Goal: Obtain resource: Obtain resource

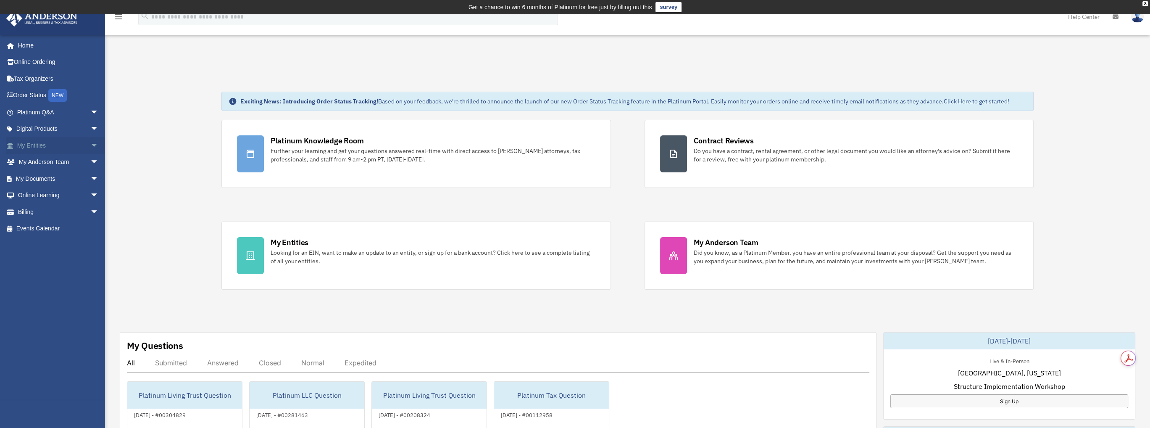
click at [39, 143] on link "My Entities arrow_drop_down" at bounding box center [58, 145] width 105 height 17
click at [32, 175] on link "My Documents arrow_drop_down" at bounding box center [58, 178] width 105 height 17
click at [90, 175] on span "arrow_drop_down" at bounding box center [98, 178] width 17 height 17
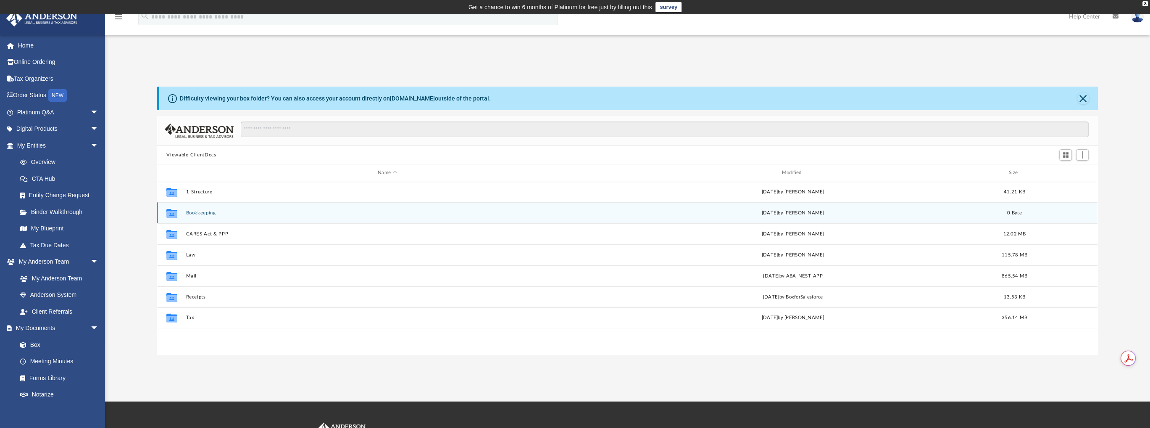
scroll to position [184, 933]
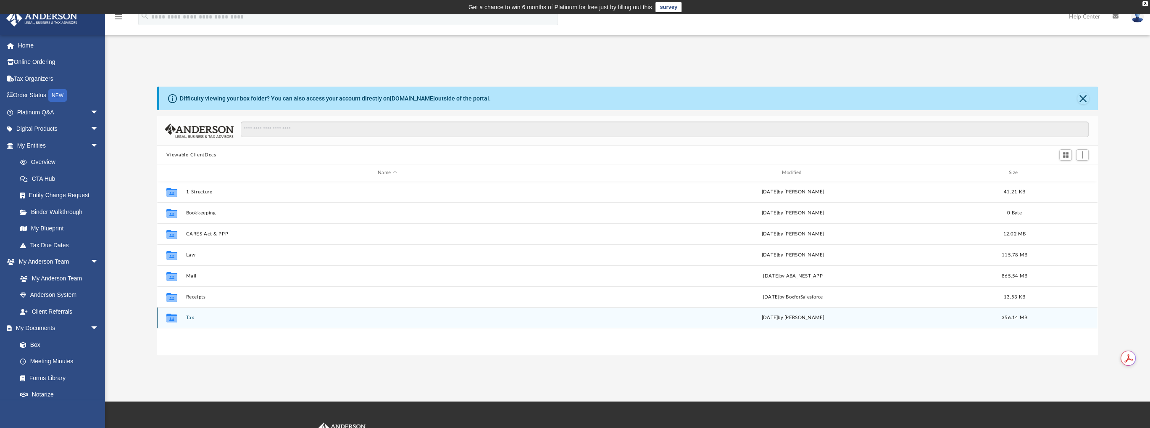
click at [197, 317] on button "Tax" at bounding box center [387, 317] width 402 height 5
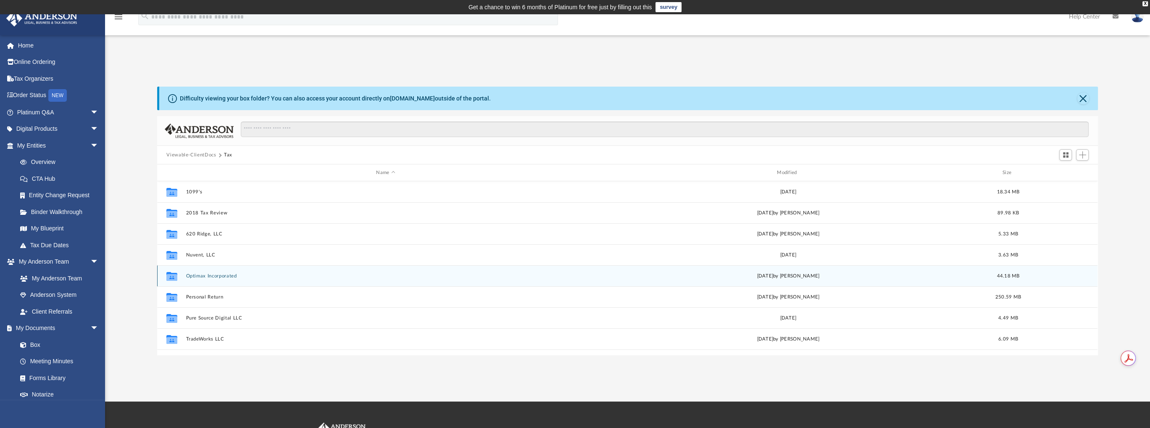
click at [206, 273] on button "Optimax Incorporated" at bounding box center [385, 275] width 399 height 5
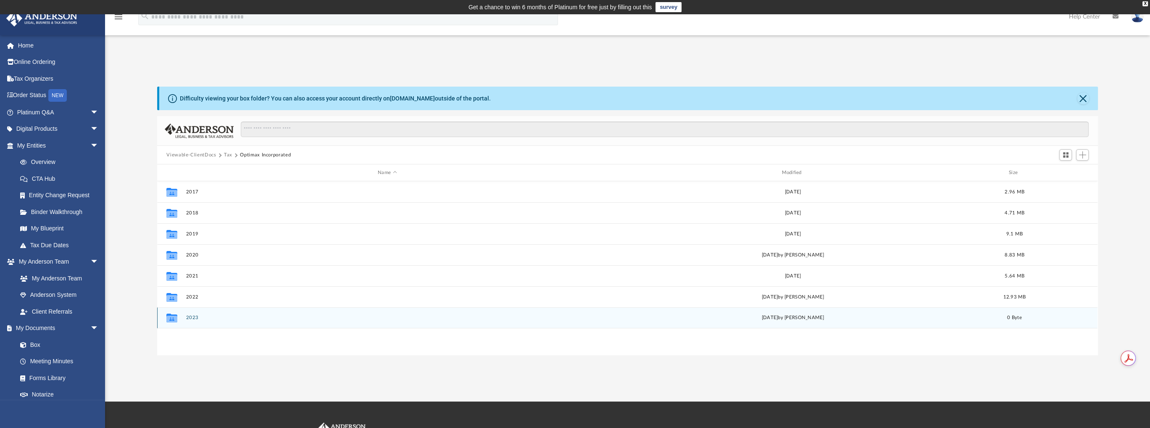
click at [191, 318] on button "2023" at bounding box center [387, 317] width 402 height 5
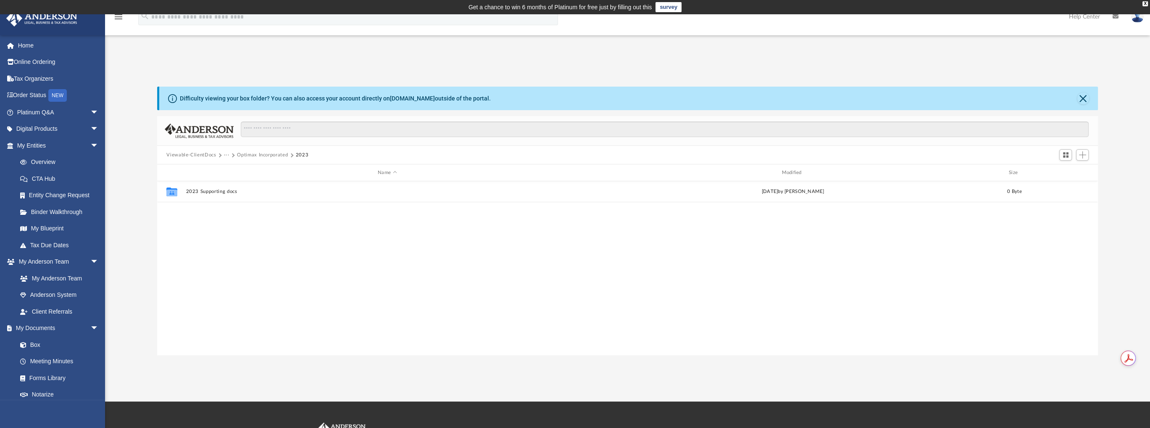
click at [252, 156] on button "Optimax Incorporated" at bounding box center [262, 155] width 51 height 8
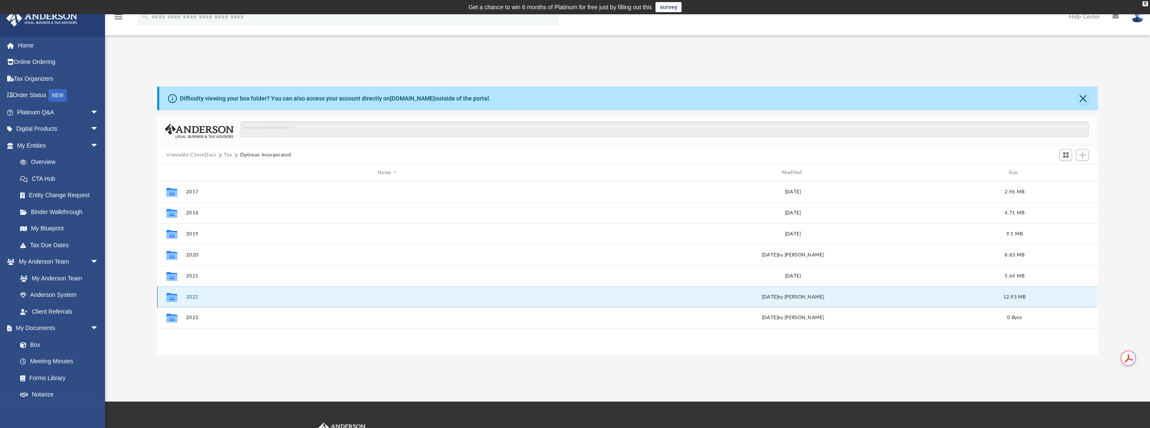
click at [187, 296] on button "2022" at bounding box center [387, 296] width 402 height 5
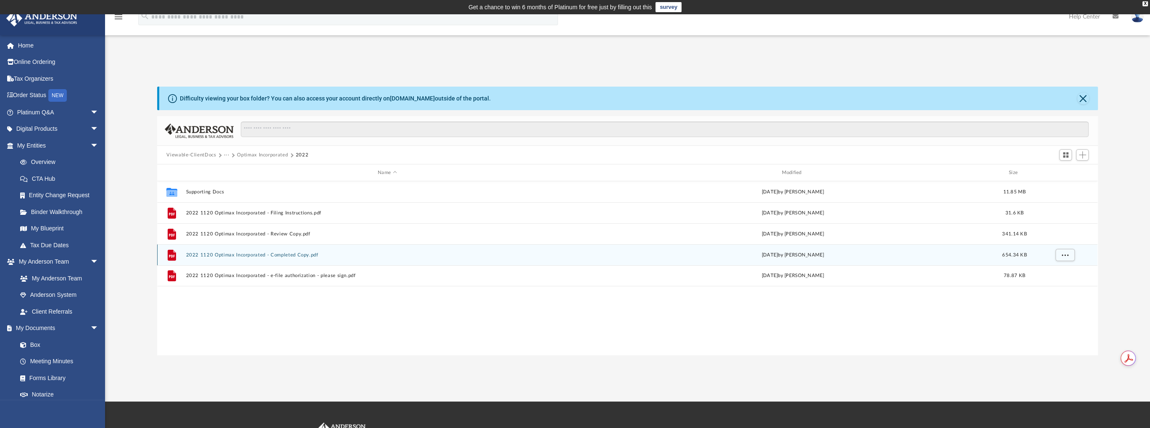
click at [291, 257] on div "File 2022 1120 Optimax Incorporated - Completed Copy.pdf Fri May 10 2024 by Jas…" at bounding box center [627, 254] width 940 height 21
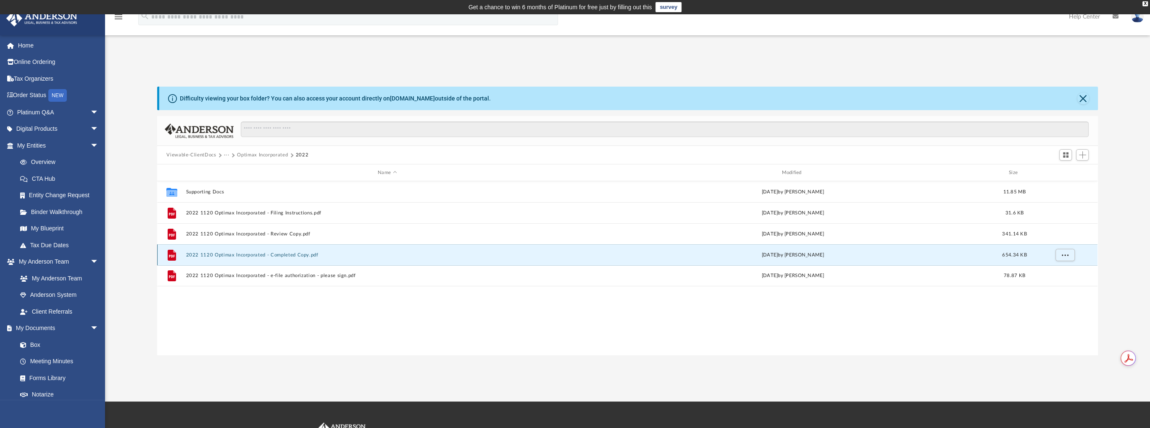
click at [288, 252] on button "2022 1120 Optimax Incorporated - Completed Copy.pdf" at bounding box center [387, 254] width 402 height 5
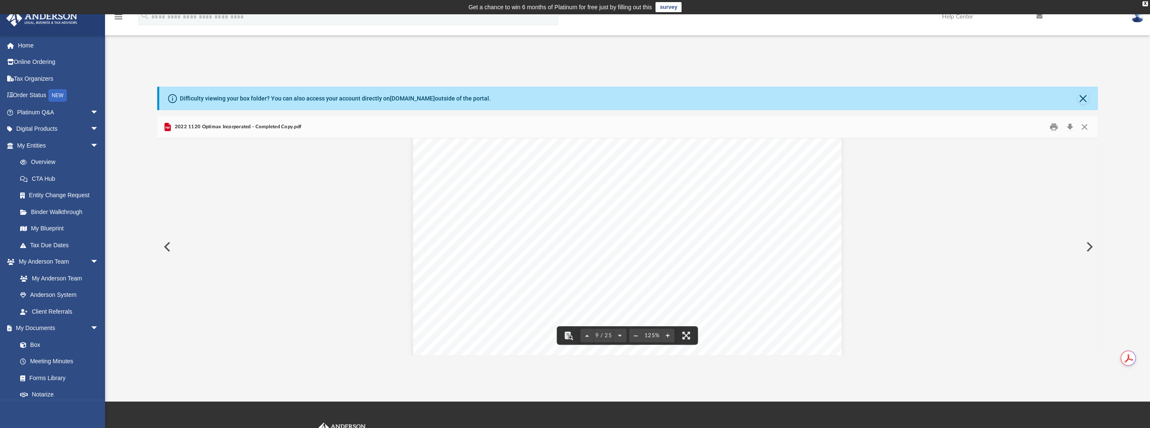
scroll to position [4621, 0]
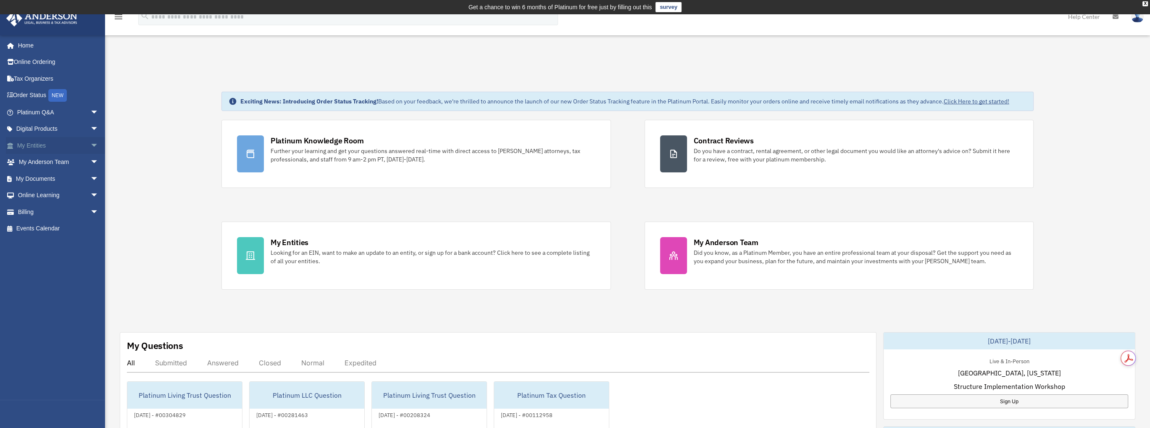
click at [90, 145] on span "arrow_drop_down" at bounding box center [98, 145] width 17 height 17
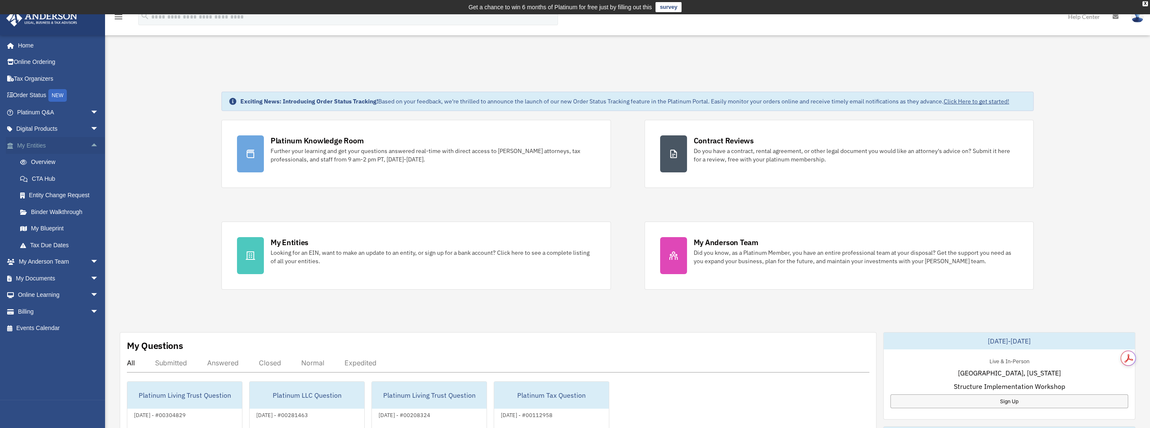
click at [90, 145] on span "arrow_drop_up" at bounding box center [98, 145] width 17 height 17
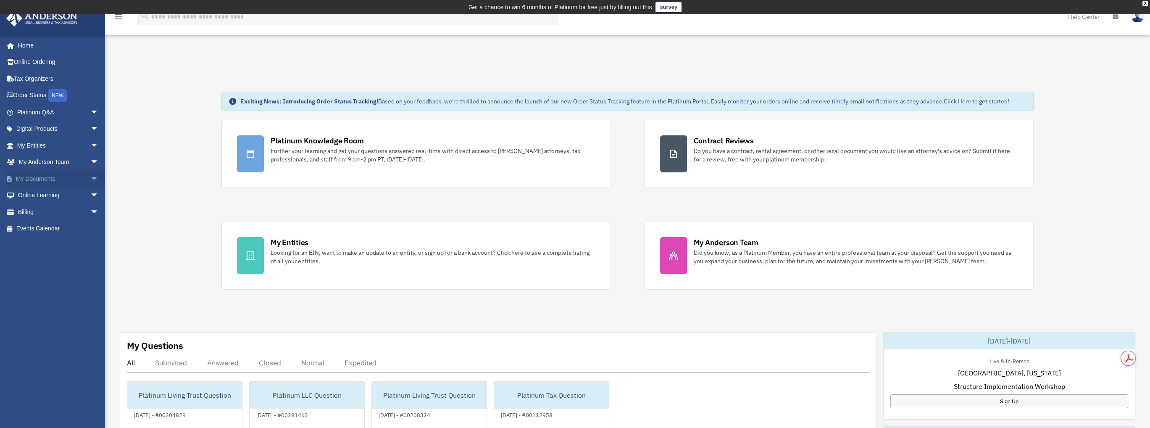
click at [90, 176] on span "arrow_drop_down" at bounding box center [98, 178] width 17 height 17
click at [52, 176] on link "My Documents arrow_drop_up" at bounding box center [58, 178] width 105 height 17
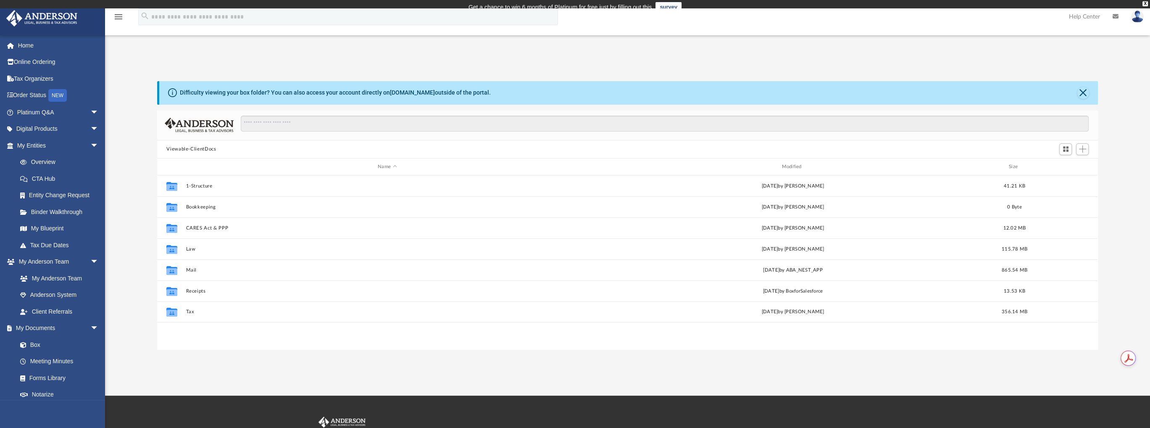
scroll to position [184, 933]
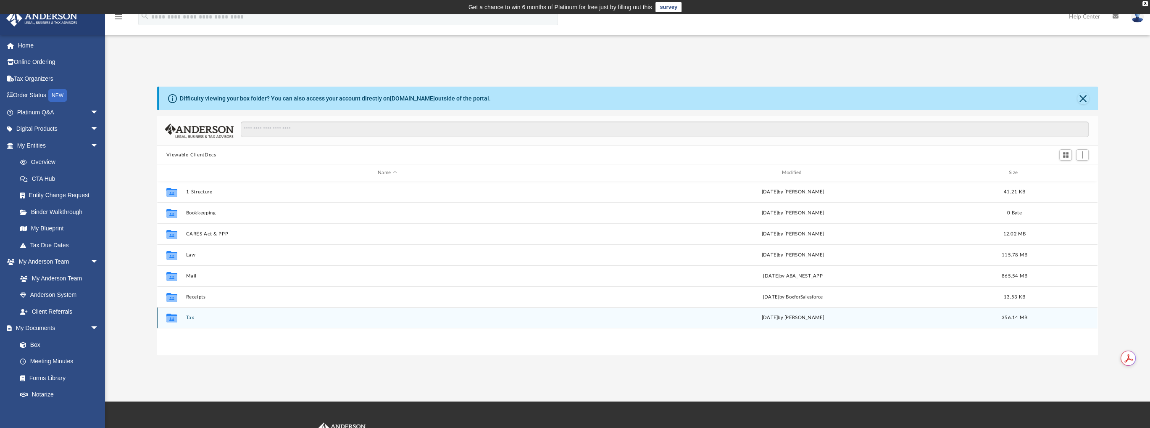
click at [188, 315] on button "Tax" at bounding box center [387, 317] width 402 height 5
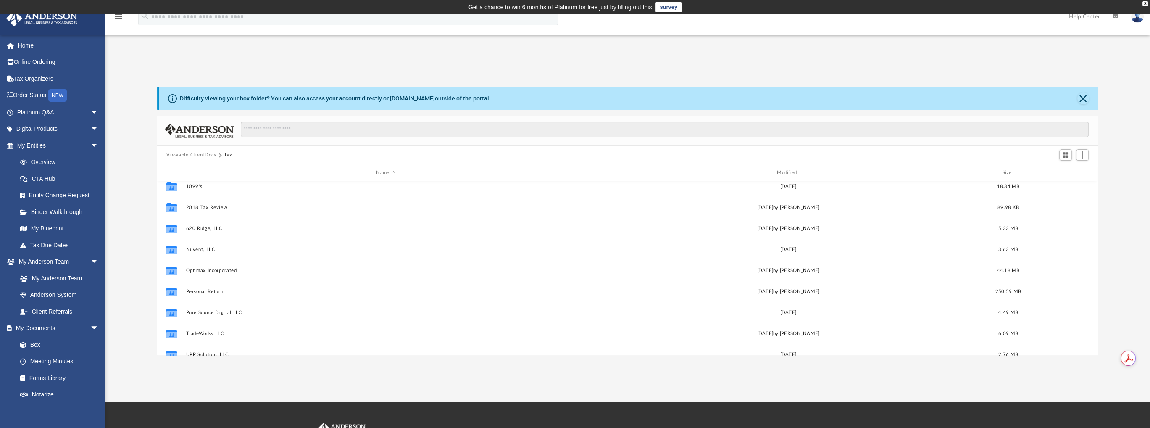
scroll to position [0, 0]
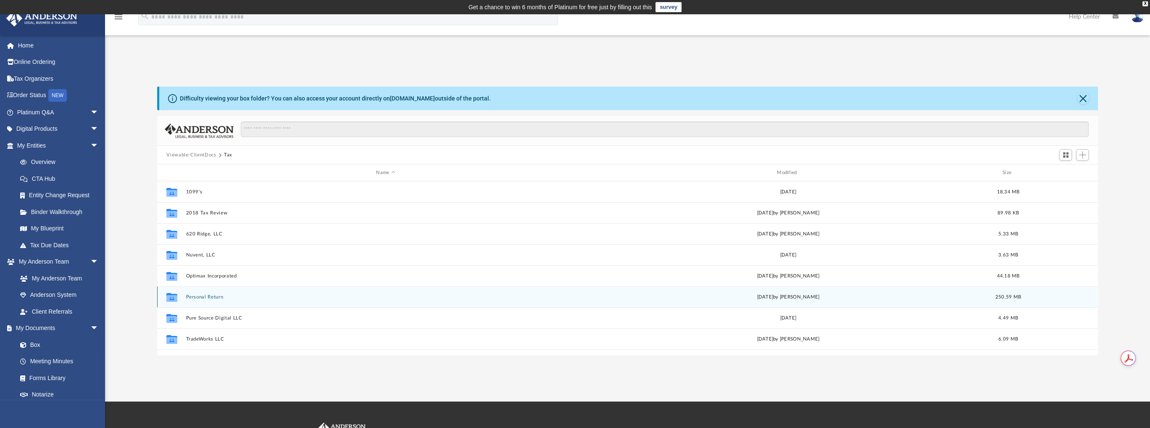
click at [223, 295] on button "Personal Return" at bounding box center [385, 296] width 399 height 5
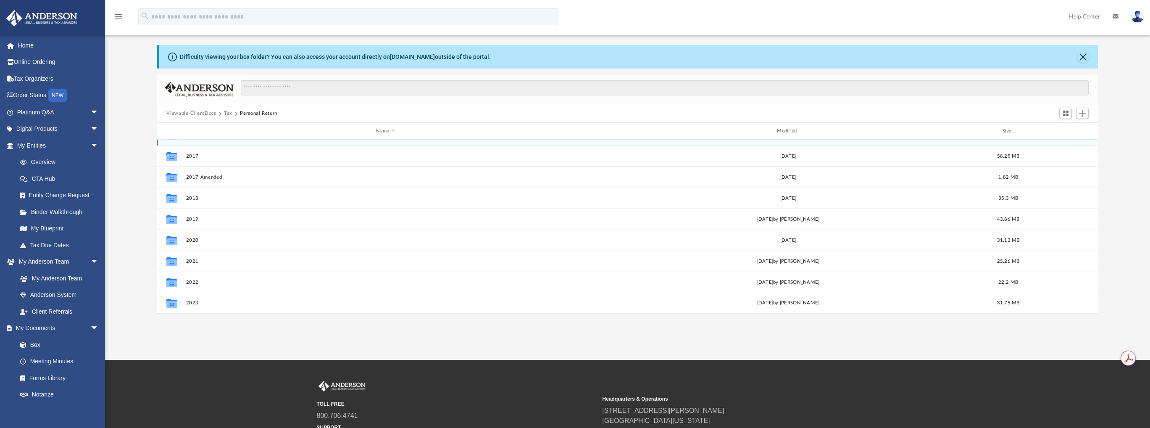
scroll to position [42, 0]
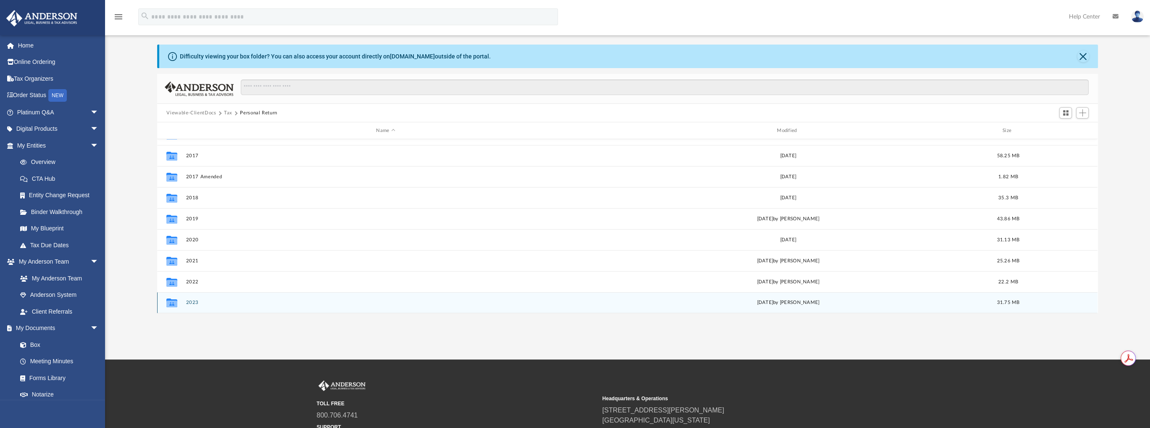
click at [196, 298] on div "Collaborated Folder 2023 Tue Aug 13 2024 by Alex Price 31.75 MB" at bounding box center [627, 302] width 940 height 21
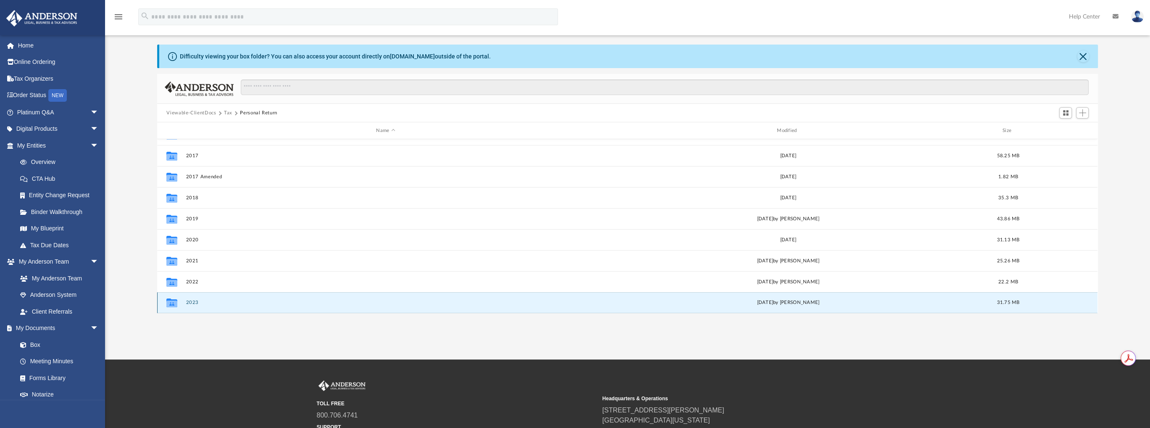
click at [194, 301] on button "2023" at bounding box center [385, 301] width 399 height 5
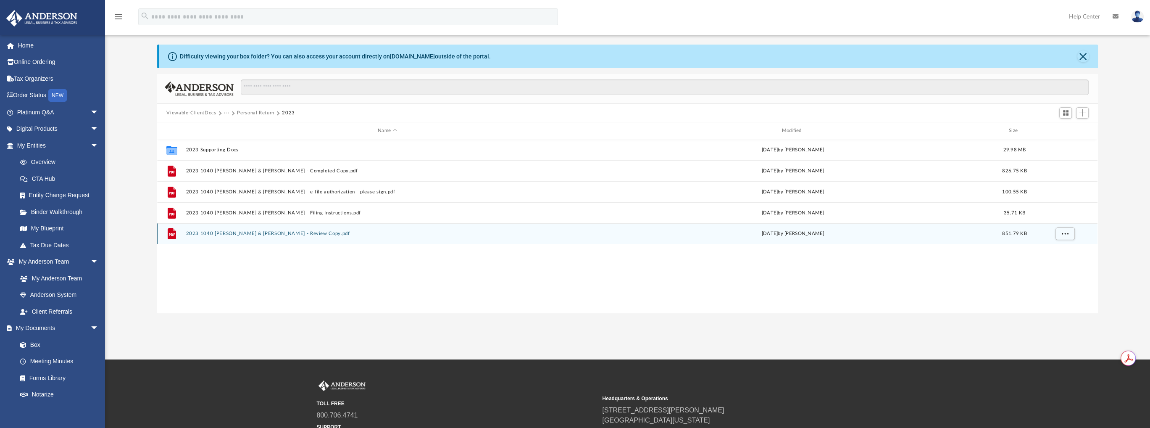
click at [286, 236] on button "2023 1040 Williamson, Kendall & Morgan - Review Copy.pdf" at bounding box center [387, 233] width 402 height 5
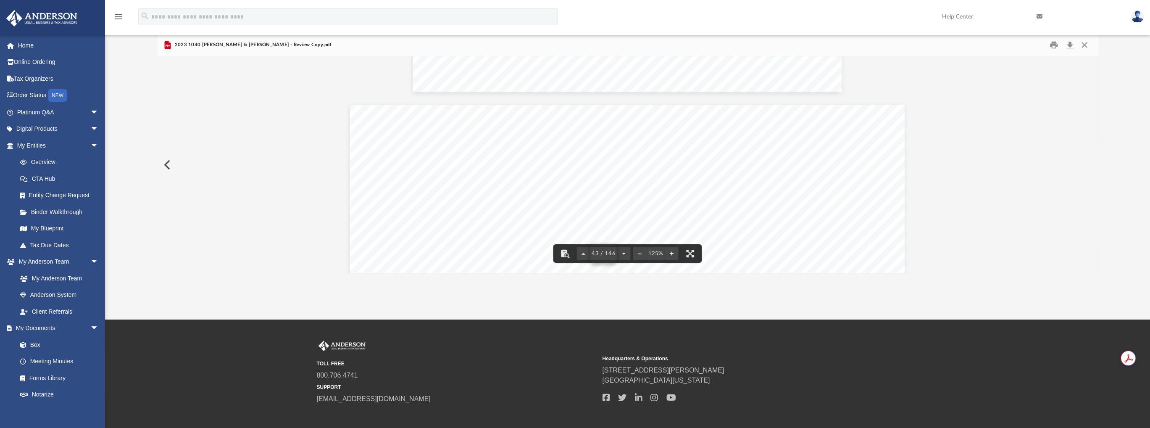
scroll to position [123, 0]
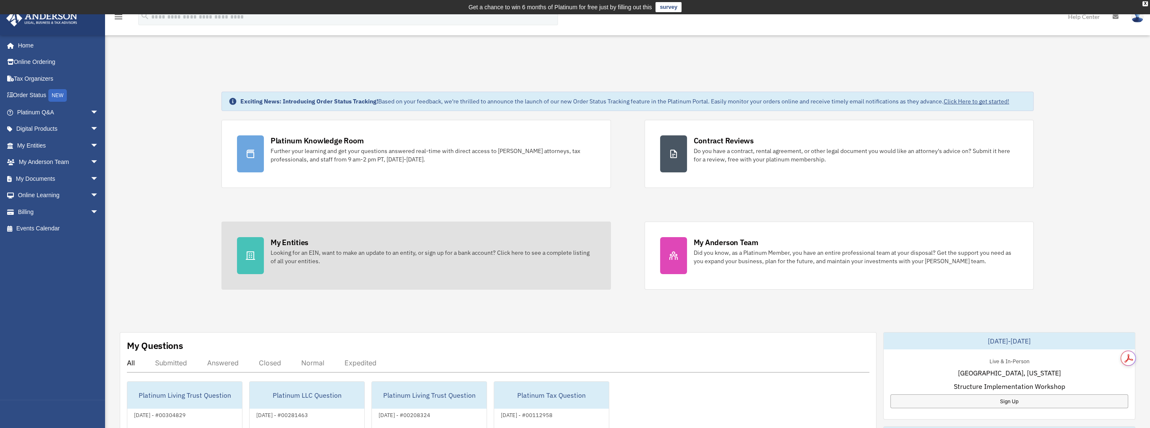
click at [278, 241] on div "My Entities" at bounding box center [290, 242] width 38 height 11
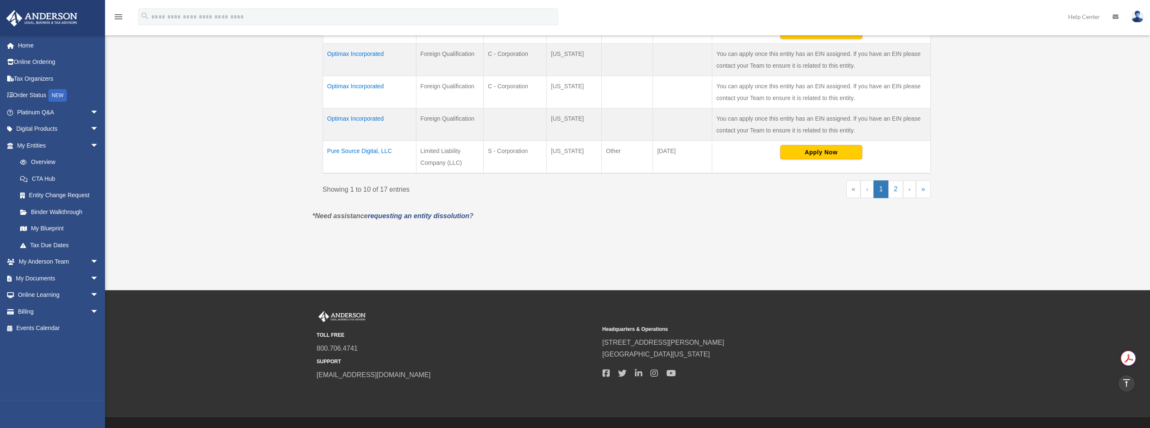
scroll to position [420, 0]
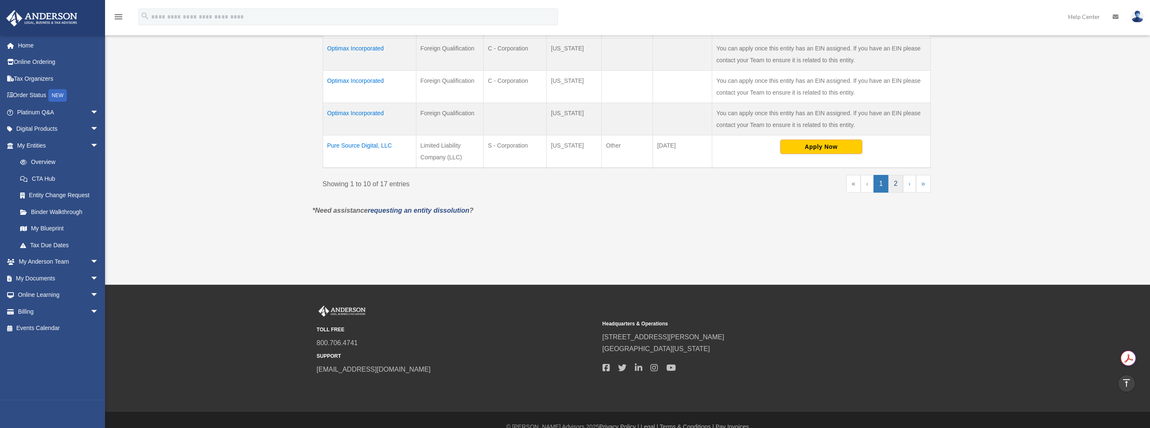
click at [897, 181] on link "2" at bounding box center [895, 184] width 15 height 18
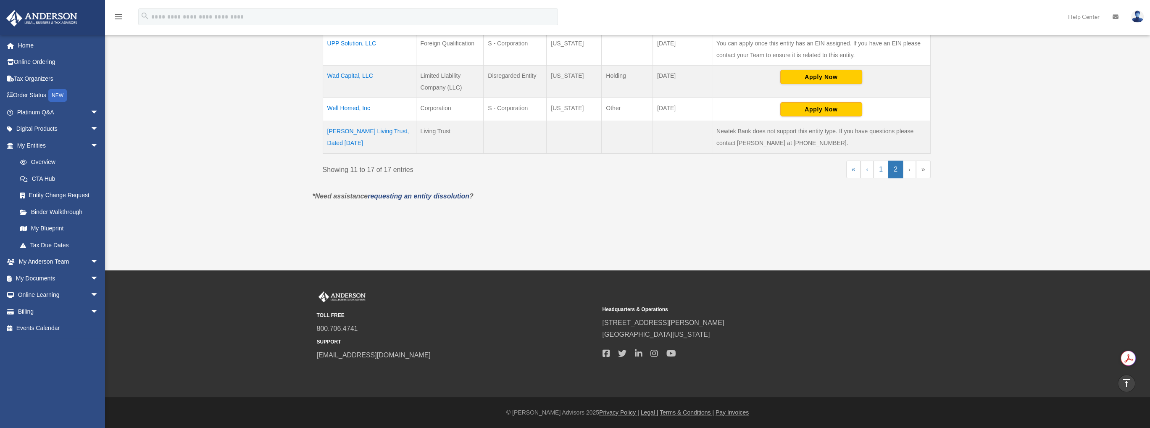
scroll to position [336, 0]
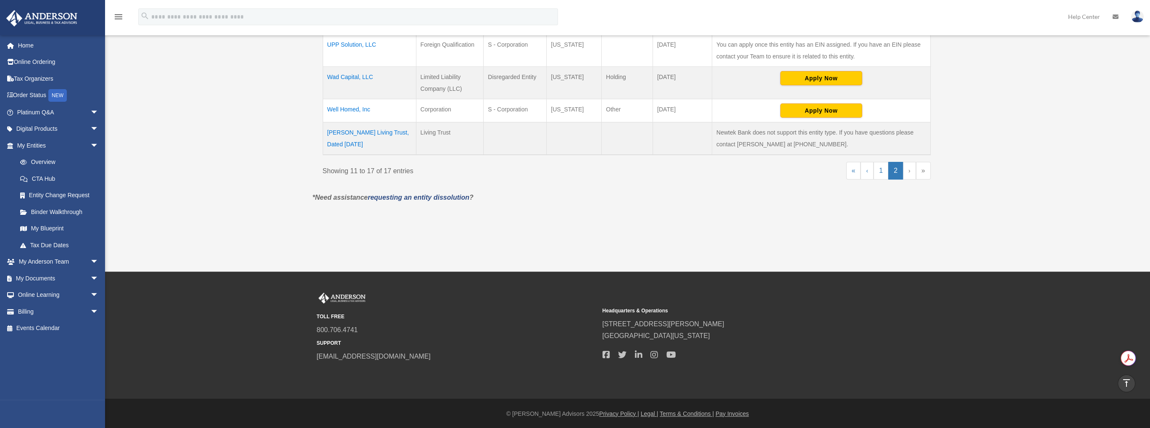
click at [354, 130] on td "[PERSON_NAME] Living Trust, Dated [DATE]" at bounding box center [369, 138] width 93 height 33
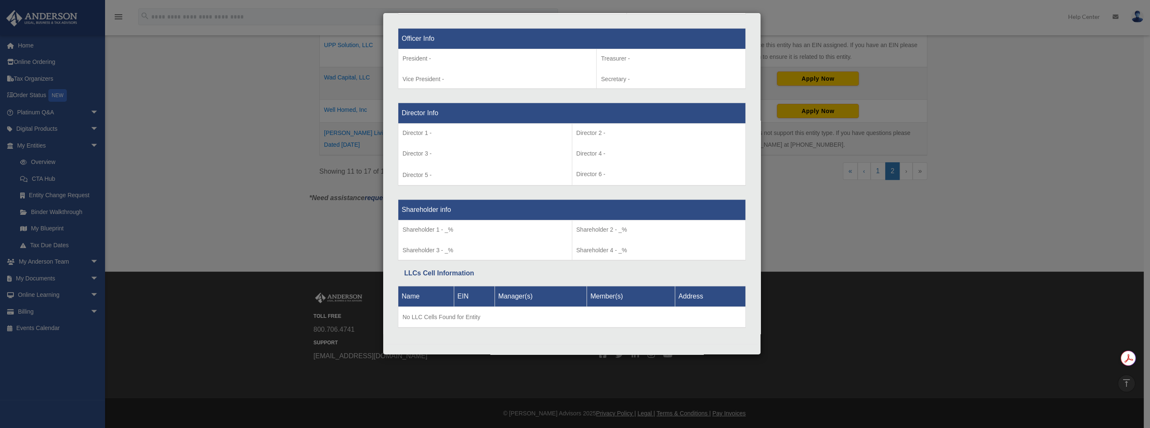
scroll to position [535, 0]
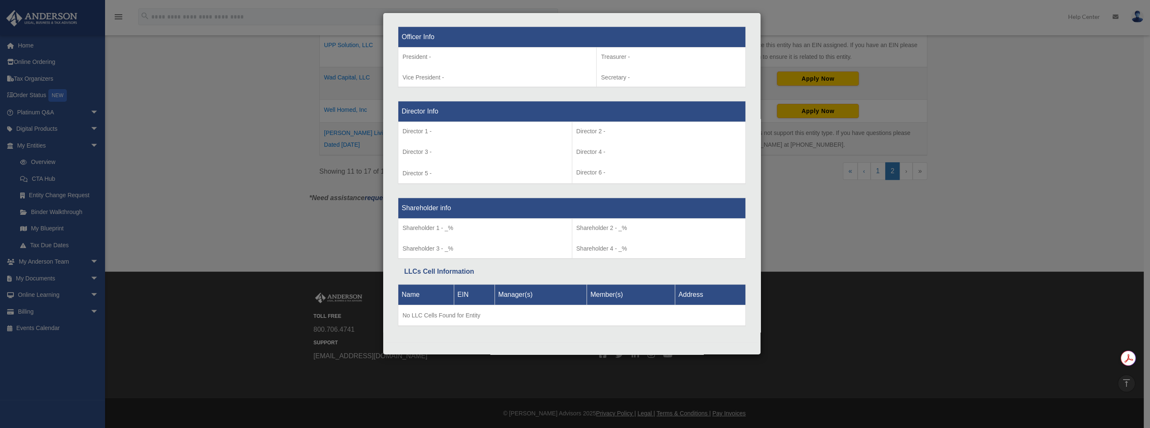
click at [825, 97] on div "Details × Articles Sent Organizational Date" at bounding box center [575, 214] width 1150 height 428
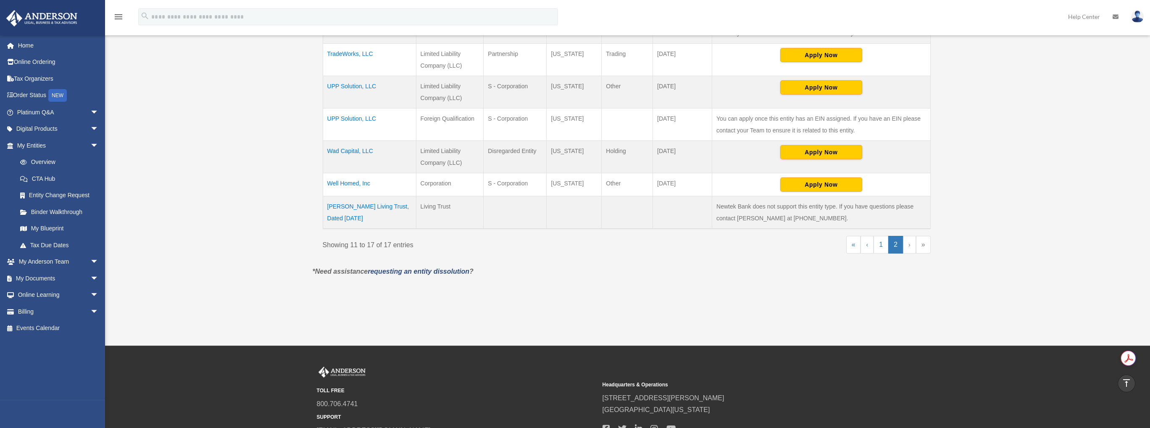
scroll to position [252, 0]
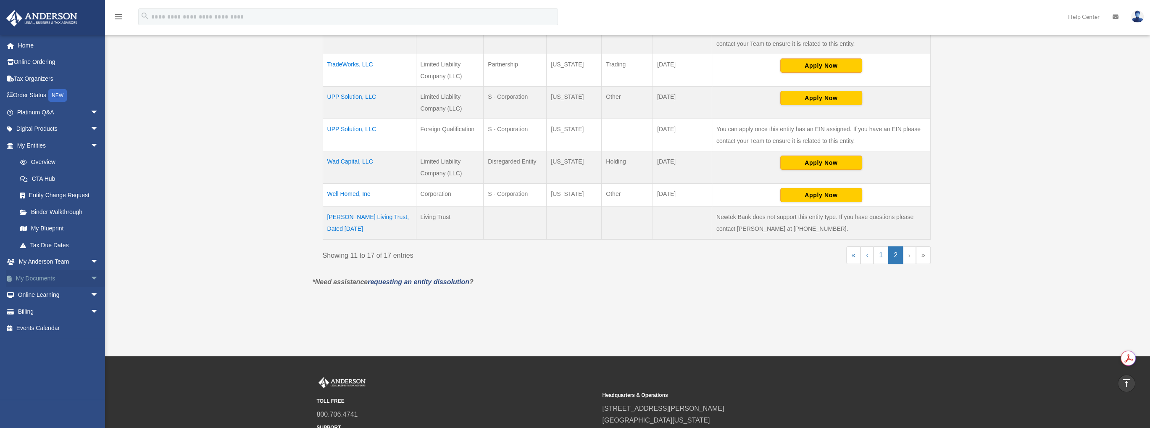
click at [33, 274] on link "My Documents arrow_drop_down" at bounding box center [58, 278] width 105 height 17
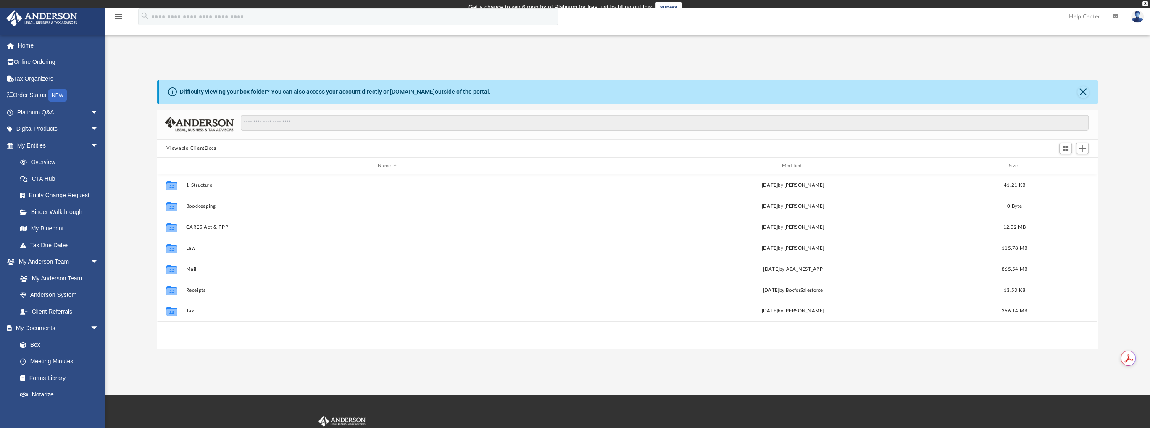
scroll to position [184, 933]
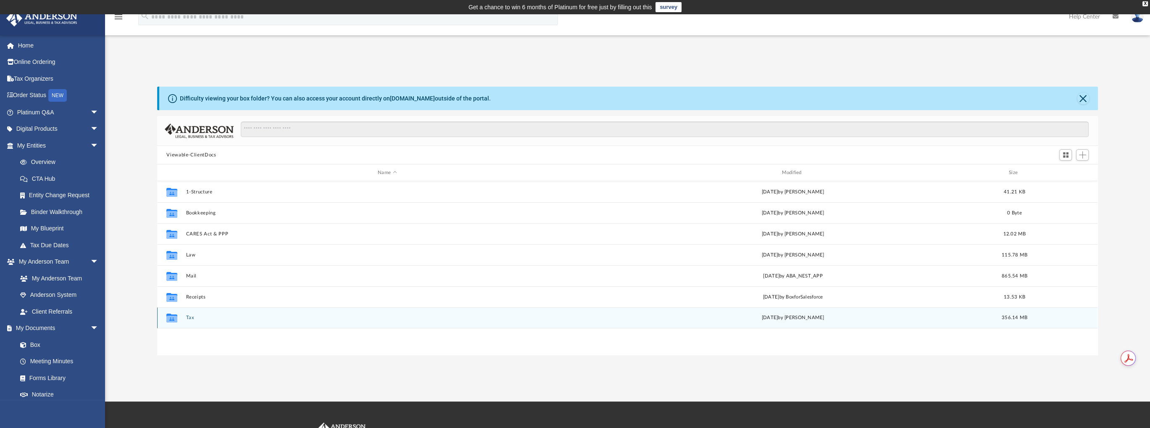
click at [190, 316] on button "Tax" at bounding box center [387, 317] width 402 height 5
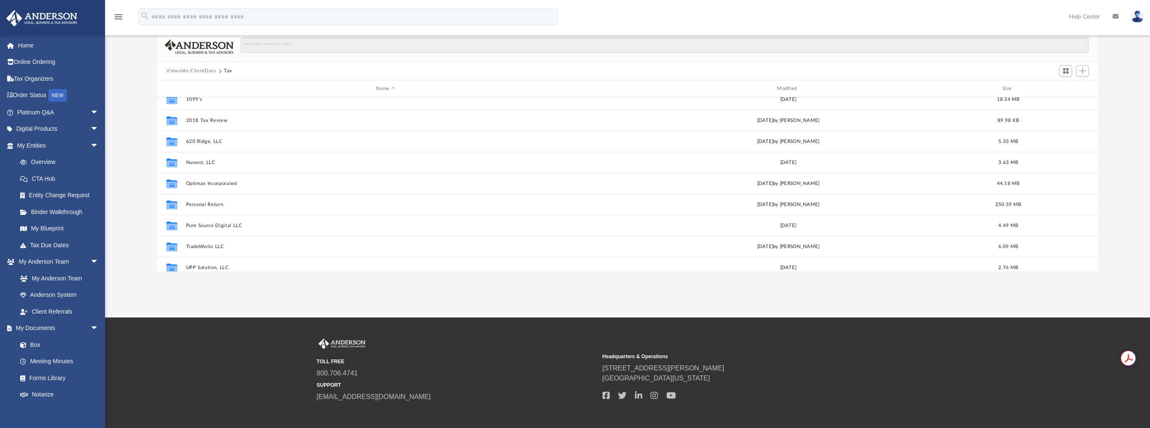
scroll to position [0, 0]
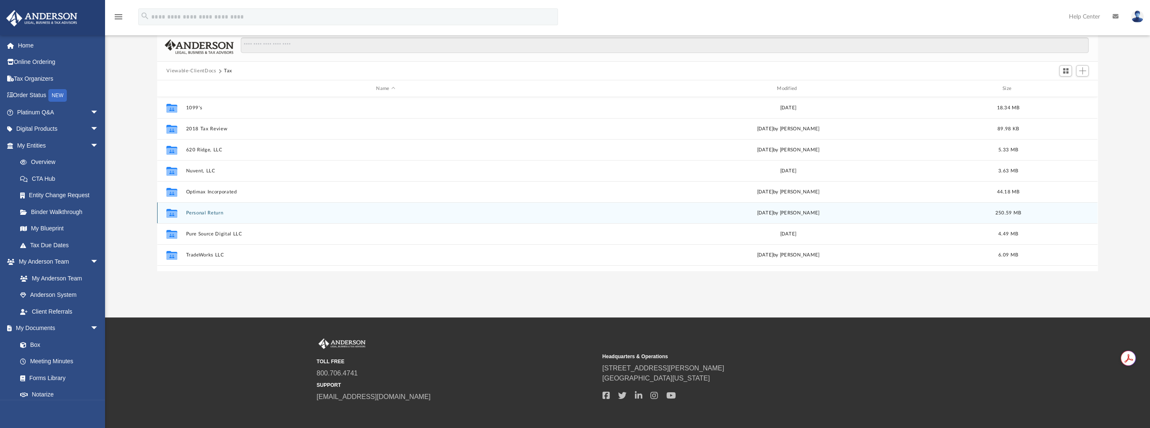
click at [211, 213] on button "Personal Return" at bounding box center [385, 212] width 399 height 5
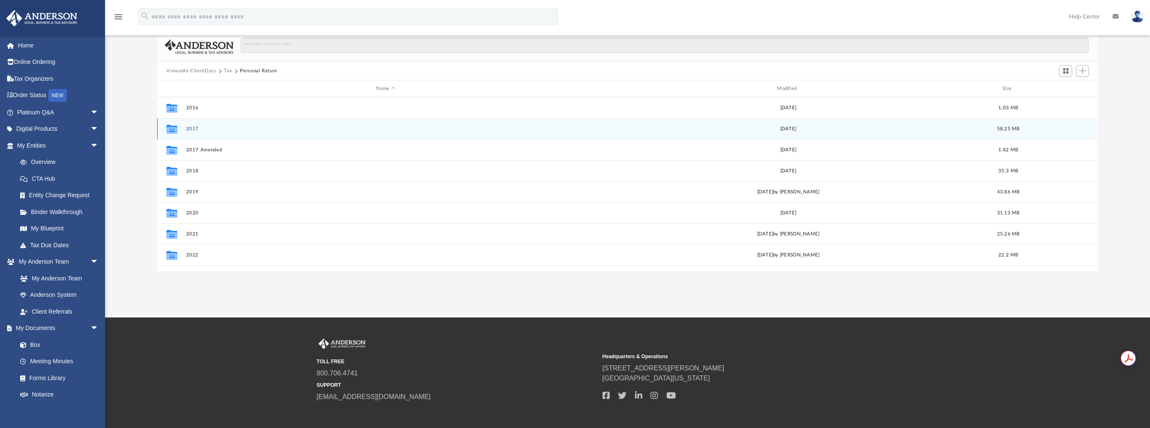
drag, startPoint x: 195, startPoint y: 120, endPoint x: 191, endPoint y: 124, distance: 5.9
click at [194, 121] on div "Collaborated Folder 2017 [DATE] 58.25 MB" at bounding box center [627, 128] width 940 height 21
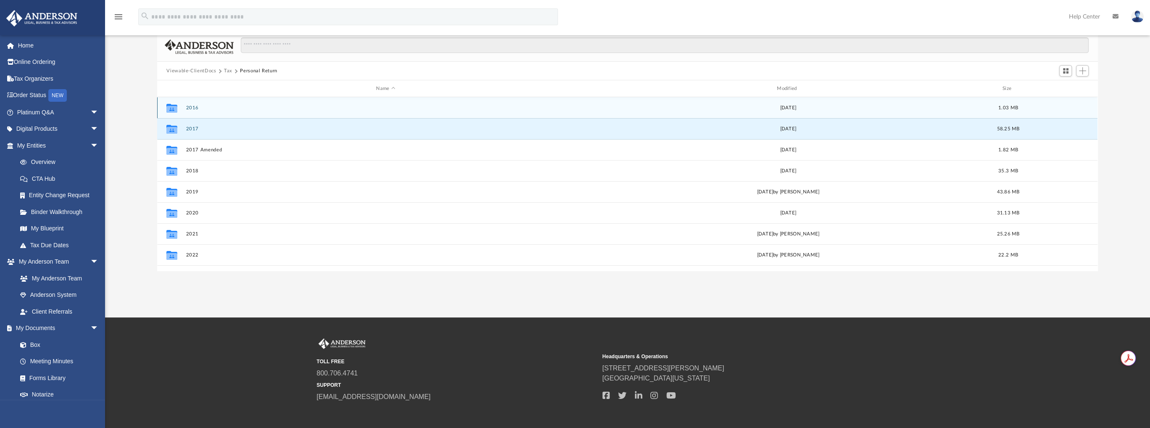
click at [192, 108] on button "2016" at bounding box center [385, 107] width 399 height 5
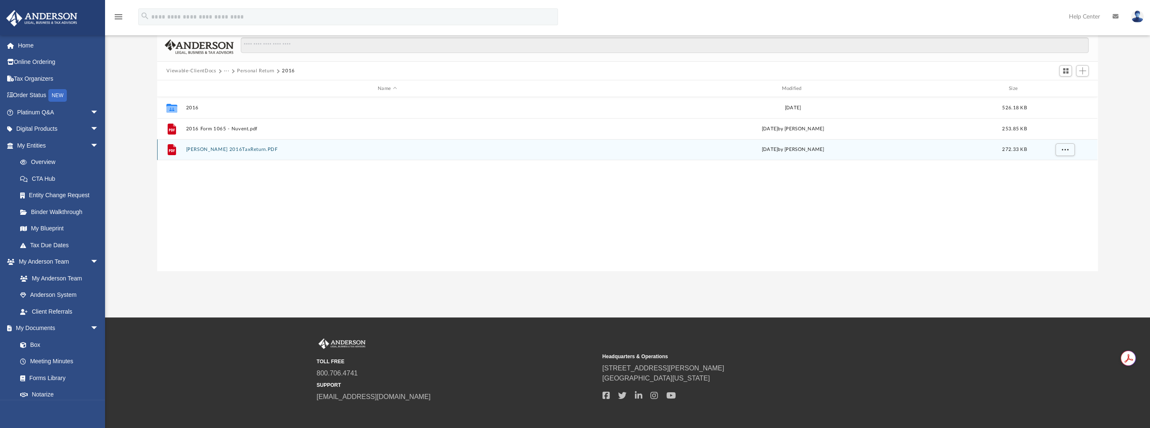
click at [235, 145] on div "File [PERSON_NAME] 2016TaxReturn.PDF [DATE] by [PERSON_NAME] 272.33 KB" at bounding box center [627, 149] width 940 height 21
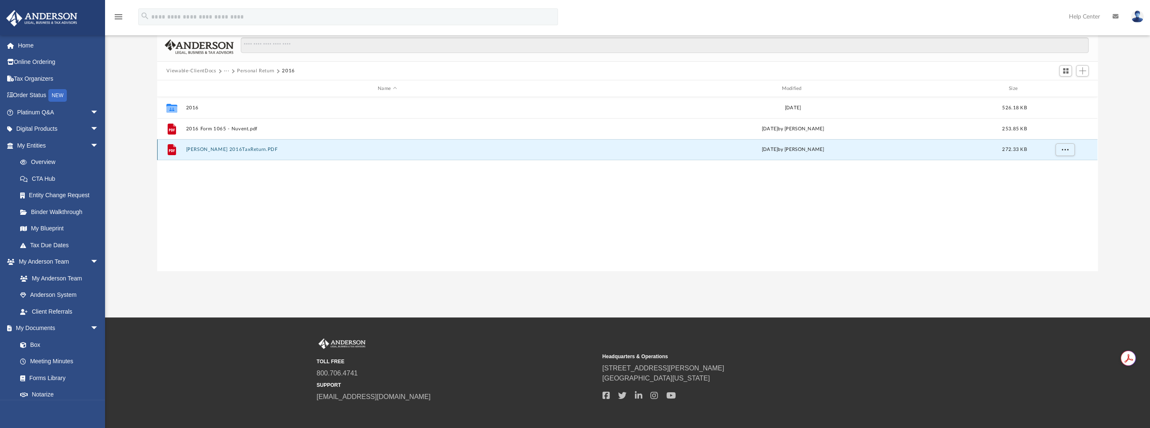
click at [230, 150] on button "[PERSON_NAME] 2016TaxReturn.PDF" at bounding box center [387, 149] width 402 height 5
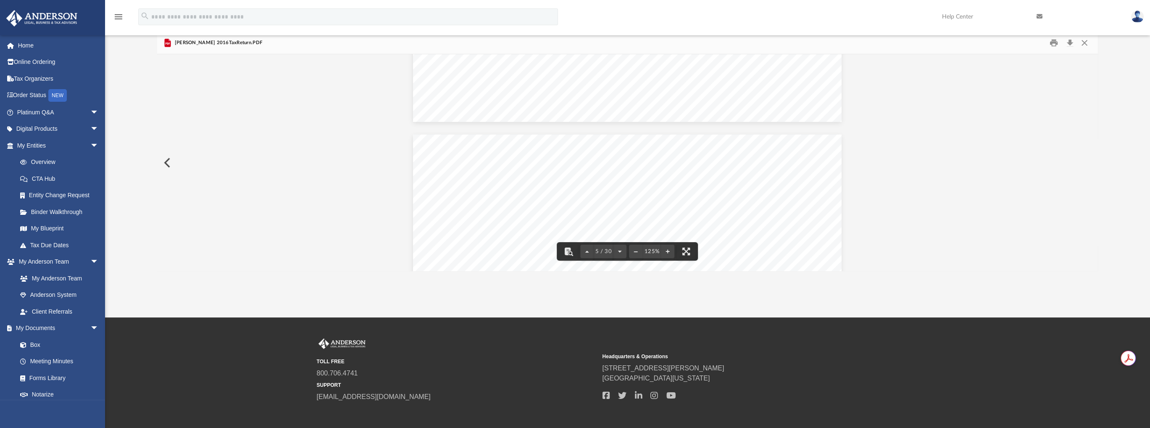
scroll to position [2184, 0]
drag, startPoint x: 797, startPoint y: 179, endPoint x: 721, endPoint y: 185, distance: 75.9
click at [701, 188] on div "[PERSON_NAME] [PERSON_NAME] [PERSON_NAME] X X X 2 726-97-9889 825-57-9429 DAUGH…" at bounding box center [627, 410] width 428 height 552
